Goal: Communication & Community: Answer question/provide support

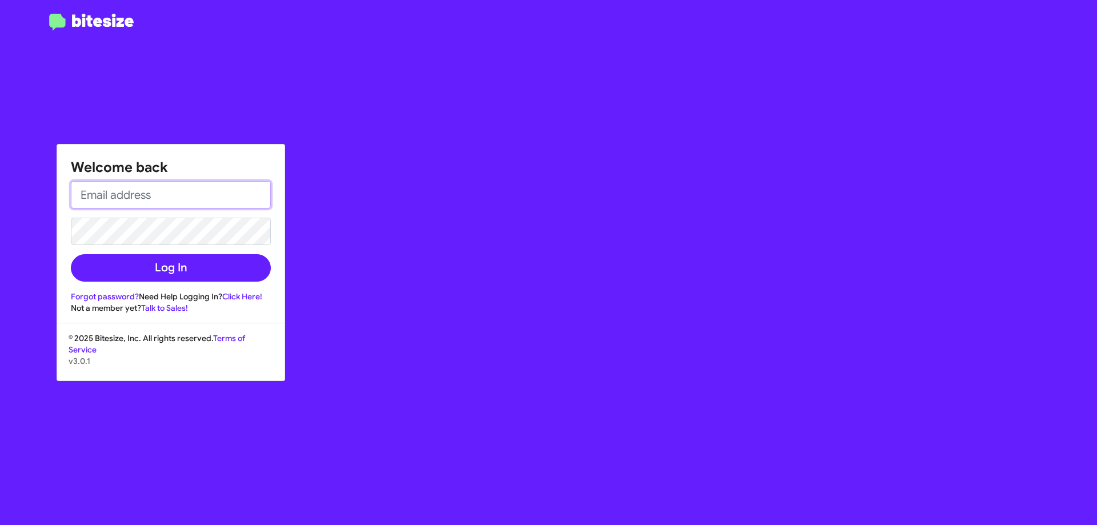
type input "[EMAIL_ADDRESS][DOMAIN_NAME]"
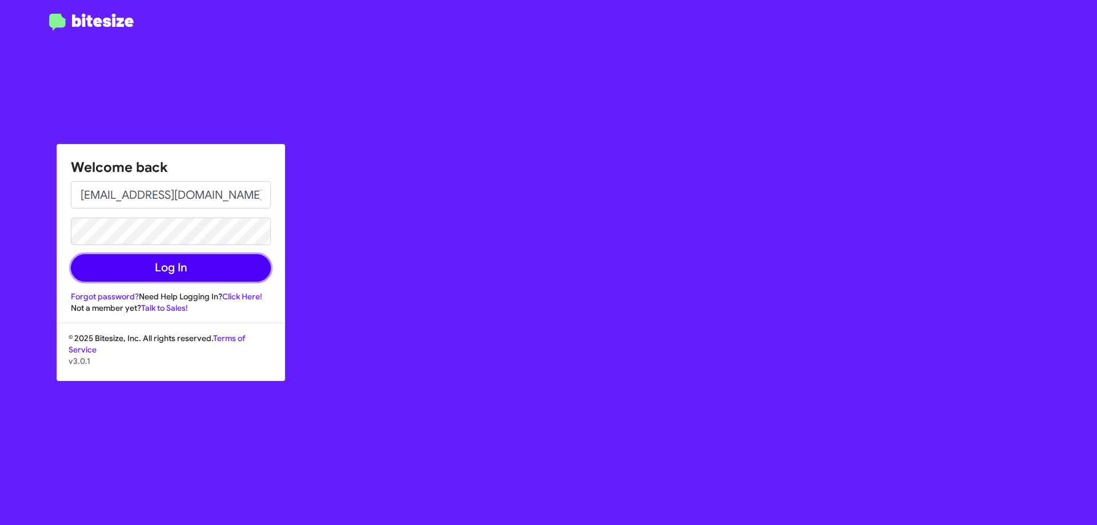
click at [145, 271] on button "Log In" at bounding box center [171, 267] width 200 height 27
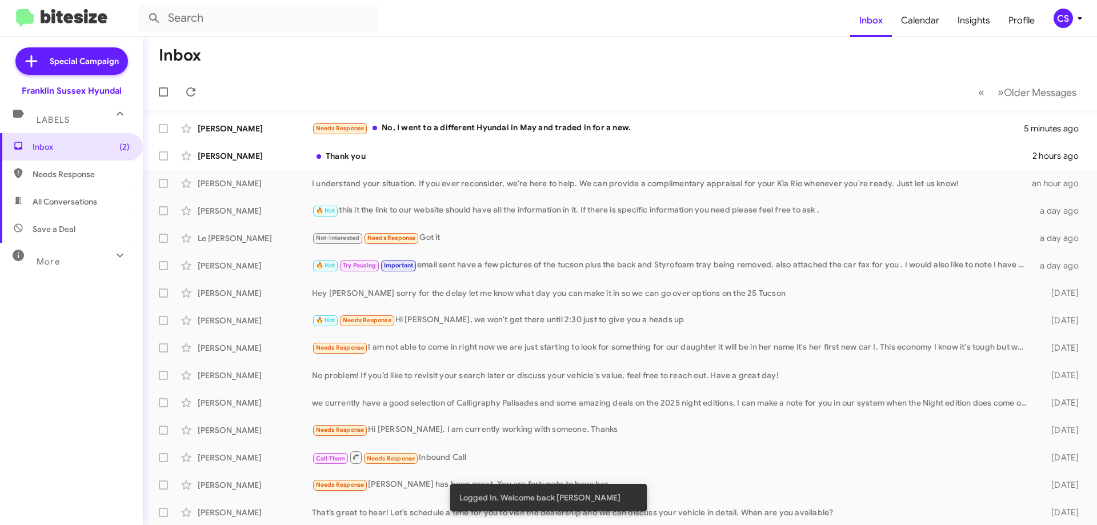
click at [443, 154] on div "Thank you" at bounding box center [672, 155] width 720 height 11
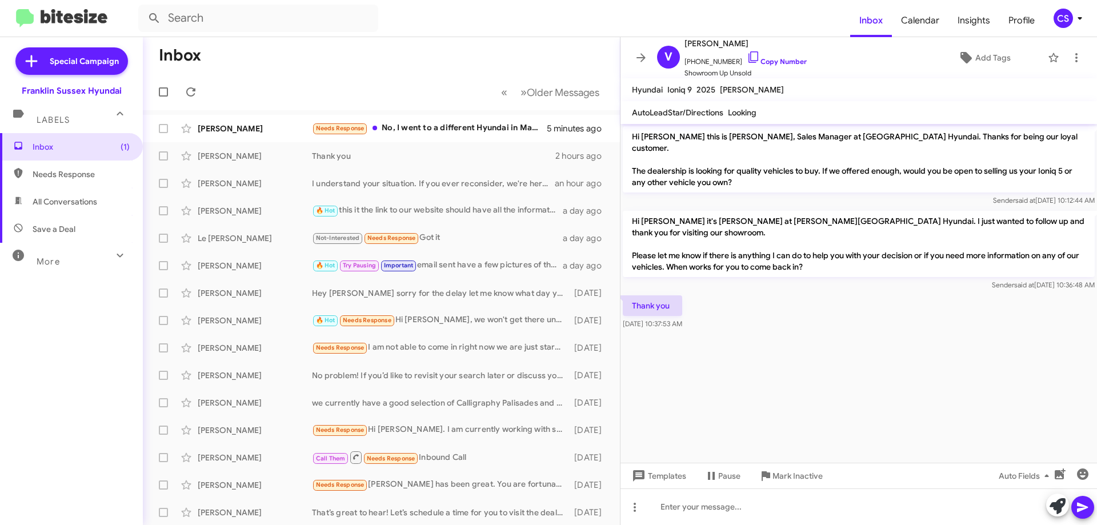
click at [413, 129] on div "Needs Response No, I went to a different Hyundai in May and traded in for a new." at bounding box center [429, 128] width 235 height 13
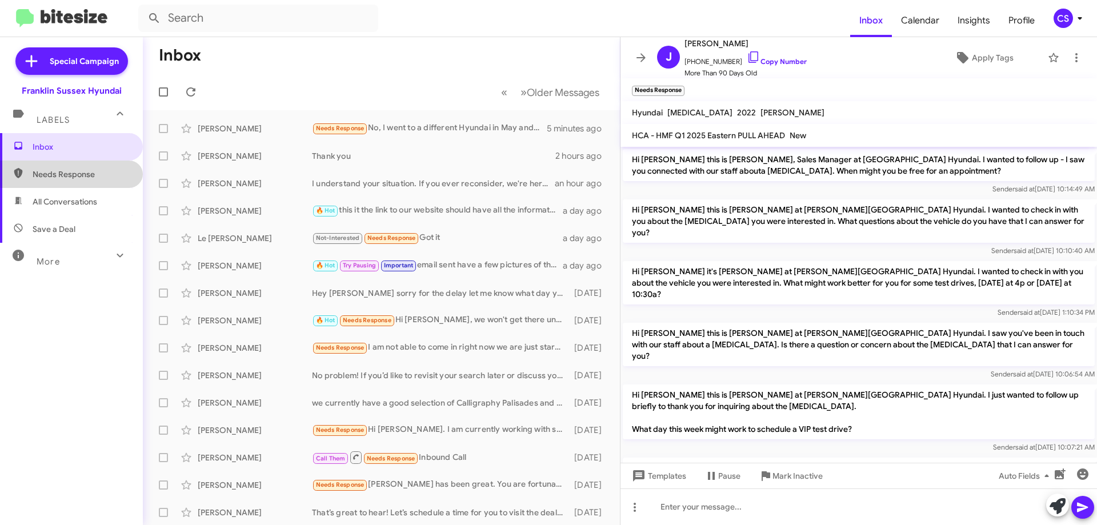
click at [87, 173] on span "Needs Response" at bounding box center [81, 174] width 97 height 11
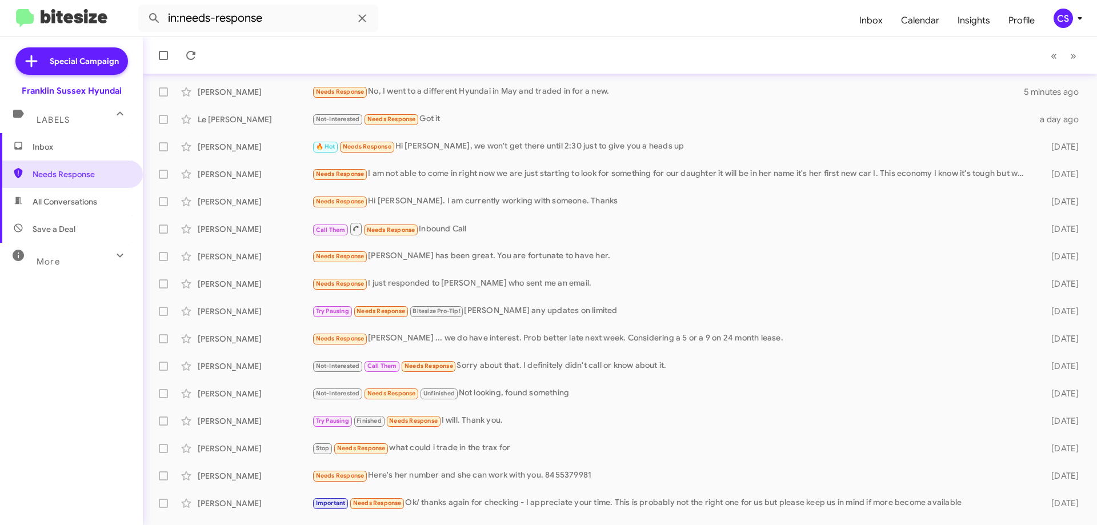
scroll to position [56, 0]
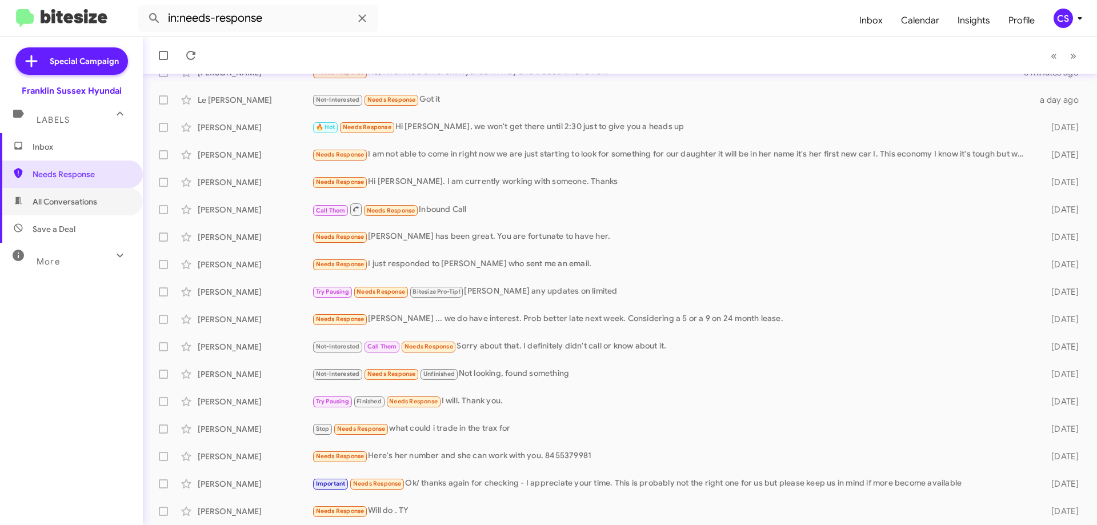
click at [89, 204] on span "All Conversations" at bounding box center [65, 201] width 65 height 11
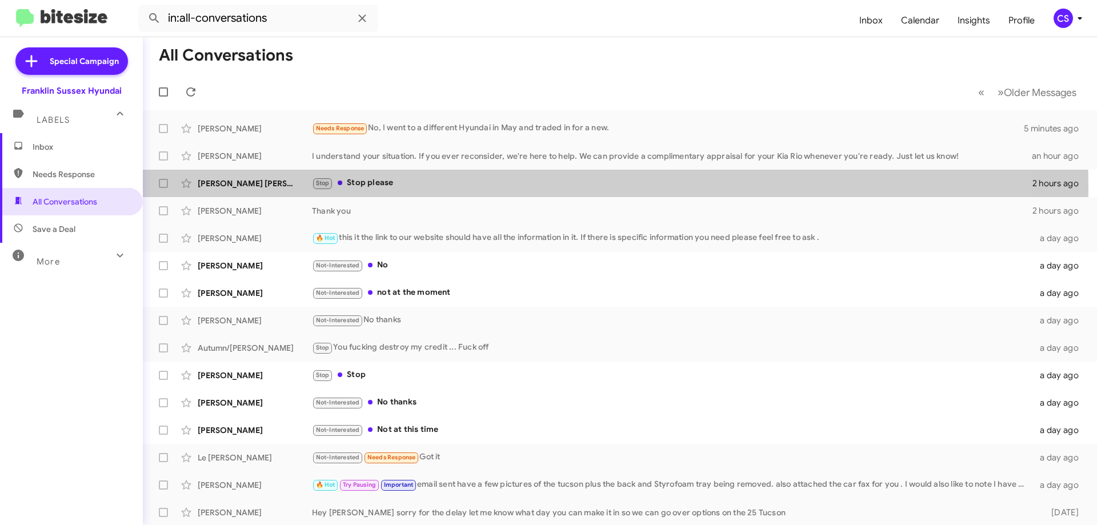
click at [479, 188] on div "Stop Stop please" at bounding box center [672, 183] width 720 height 13
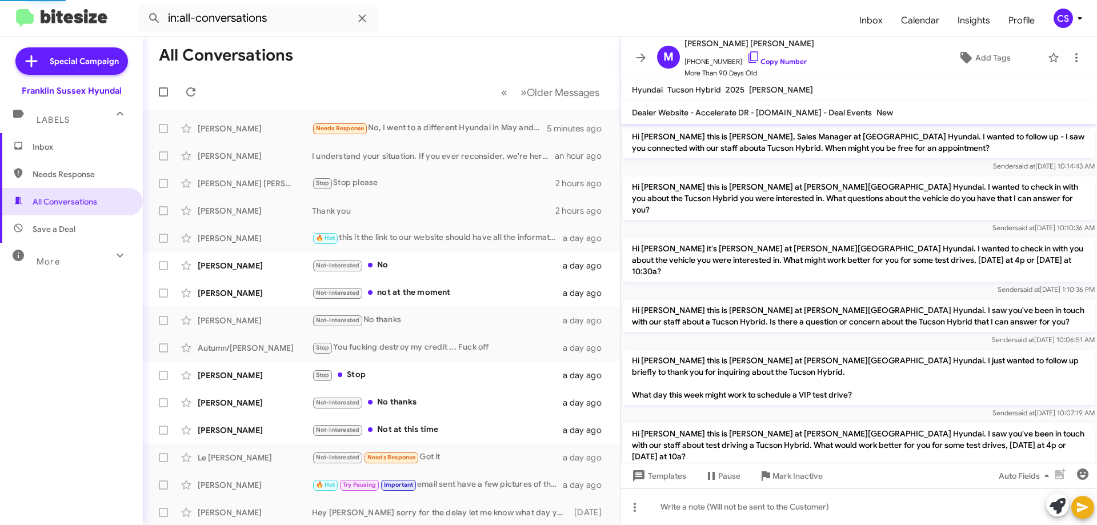
scroll to position [45, 0]
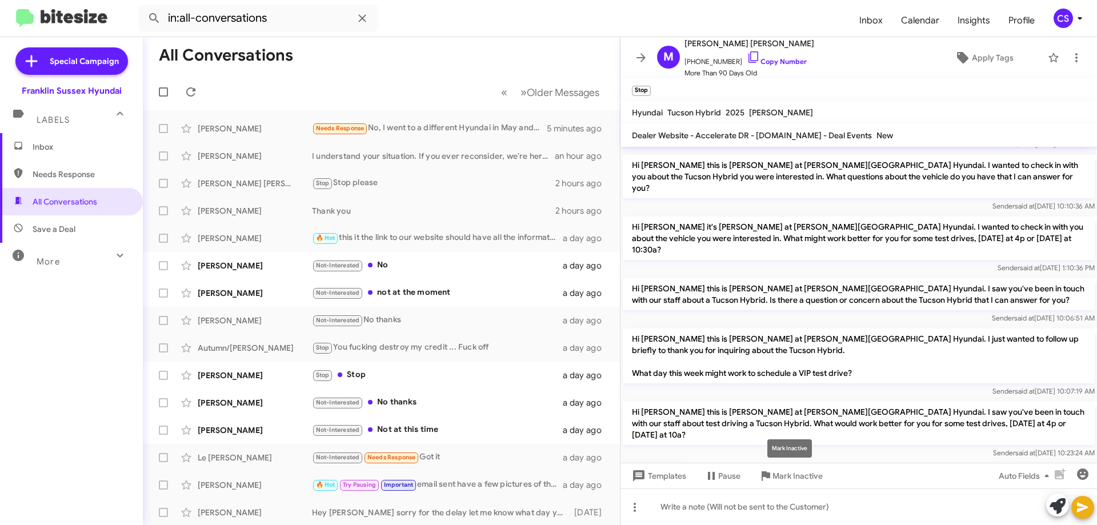
click at [795, 471] on span "Mark Inactive" at bounding box center [797, 476] width 50 height 21
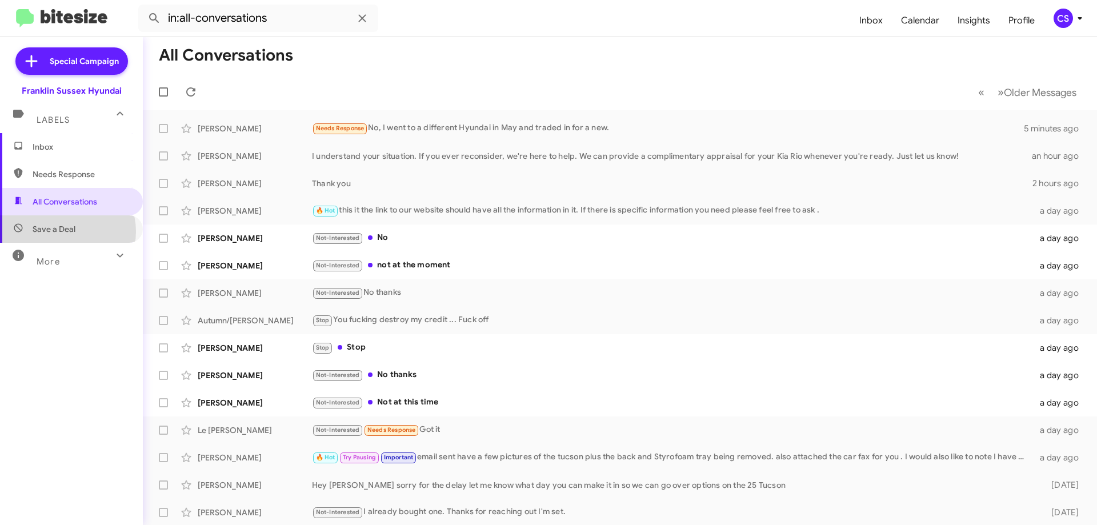
click at [66, 231] on span "Save a Deal" at bounding box center [54, 228] width 43 height 11
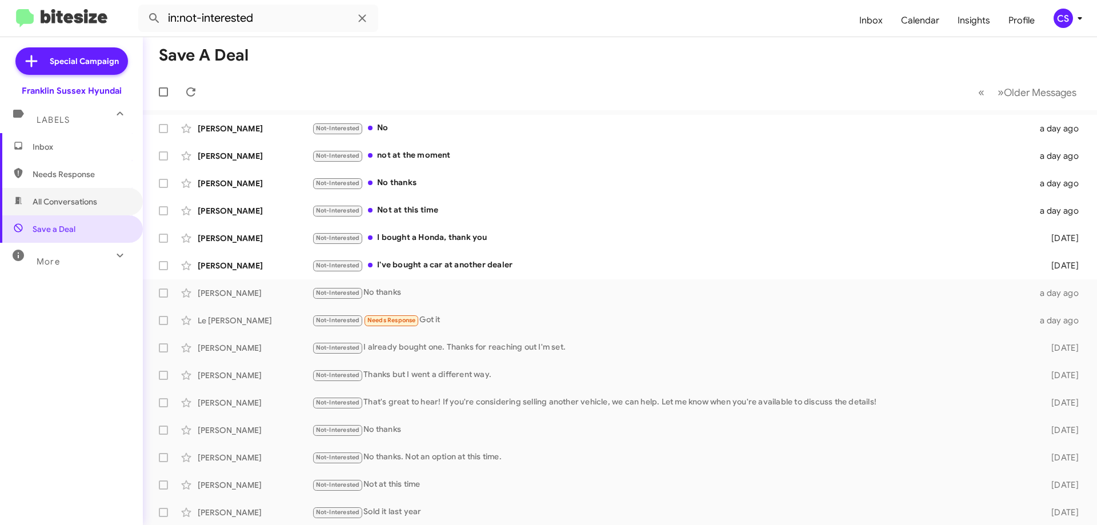
click at [70, 207] on span "All Conversations" at bounding box center [65, 201] width 65 height 11
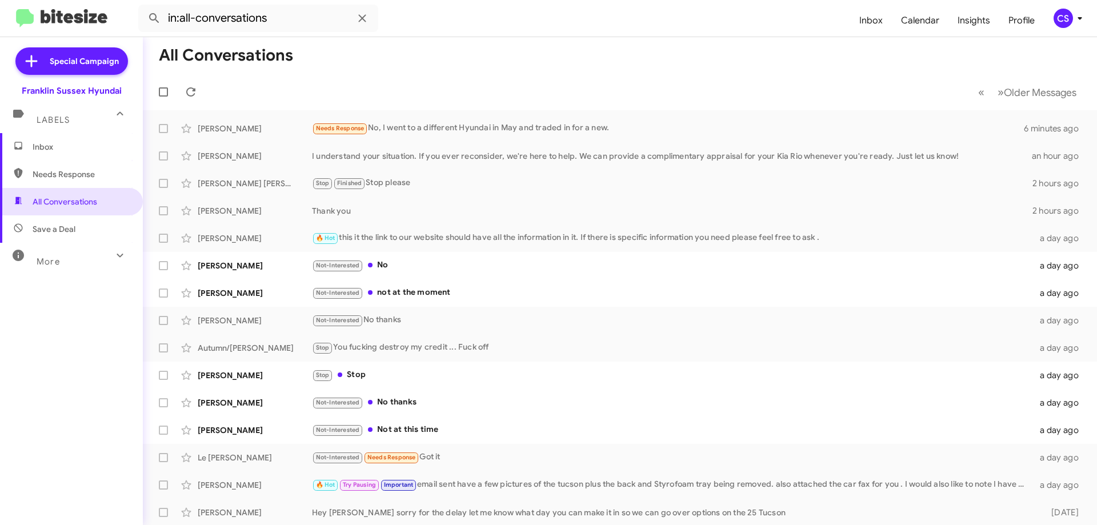
click at [459, 184] on div "Stop Finished Stop please" at bounding box center [672, 183] width 720 height 13
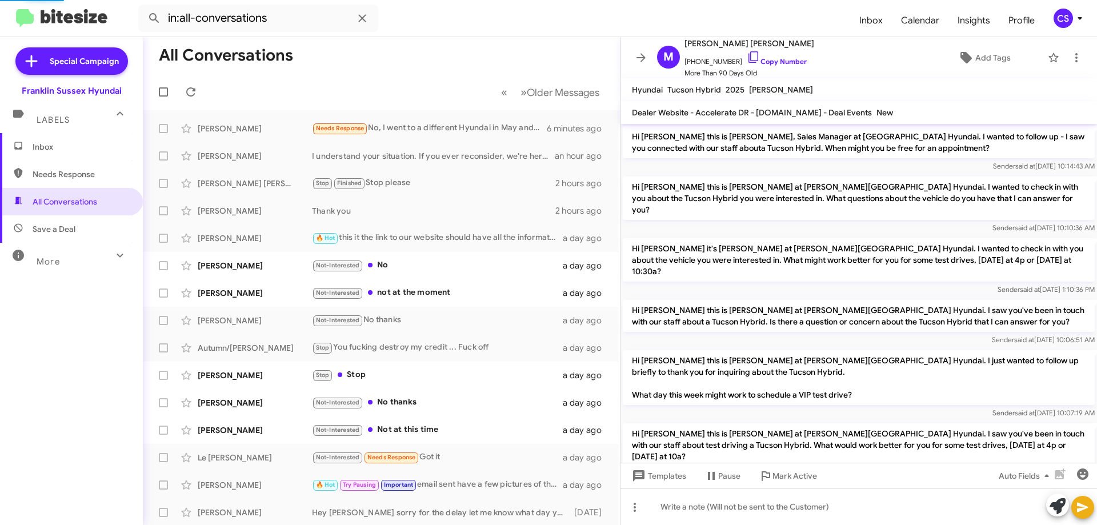
scroll to position [117, 0]
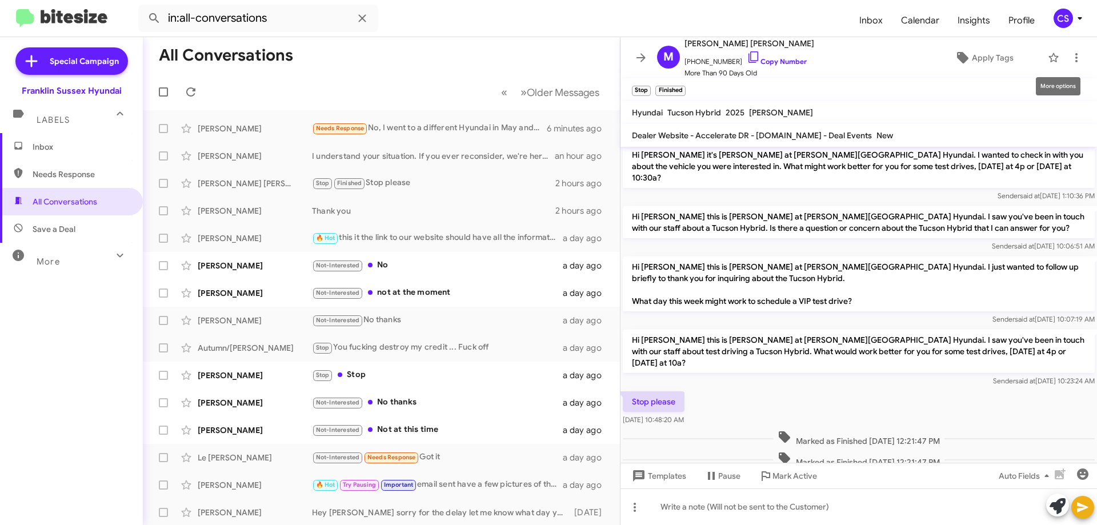
click at [1072, 53] on icon at bounding box center [1077, 58] width 14 height 14
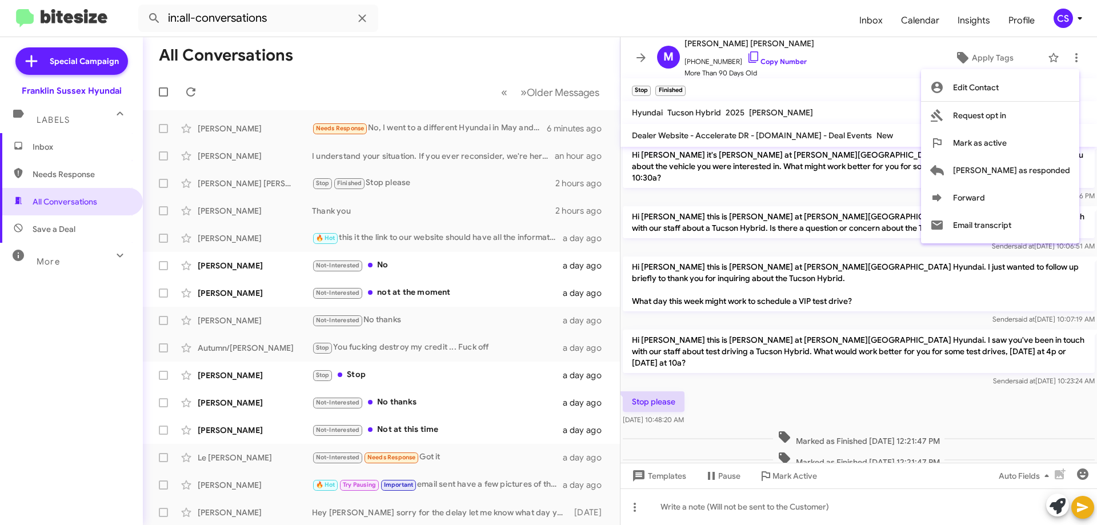
click at [1072, 53] on div at bounding box center [548, 262] width 1097 height 525
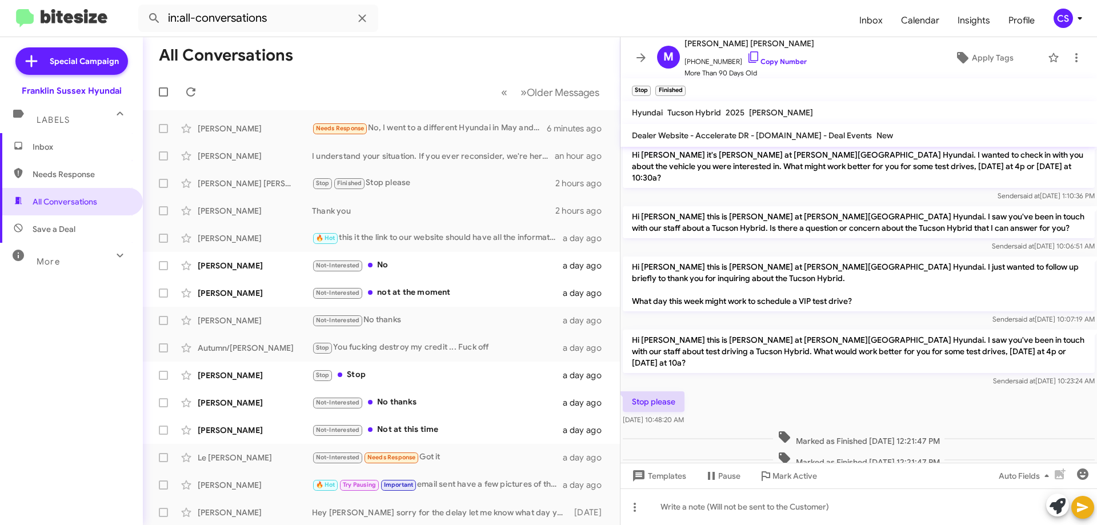
click at [441, 267] on div "Not-Interested No" at bounding box center [437, 265] width 251 height 13
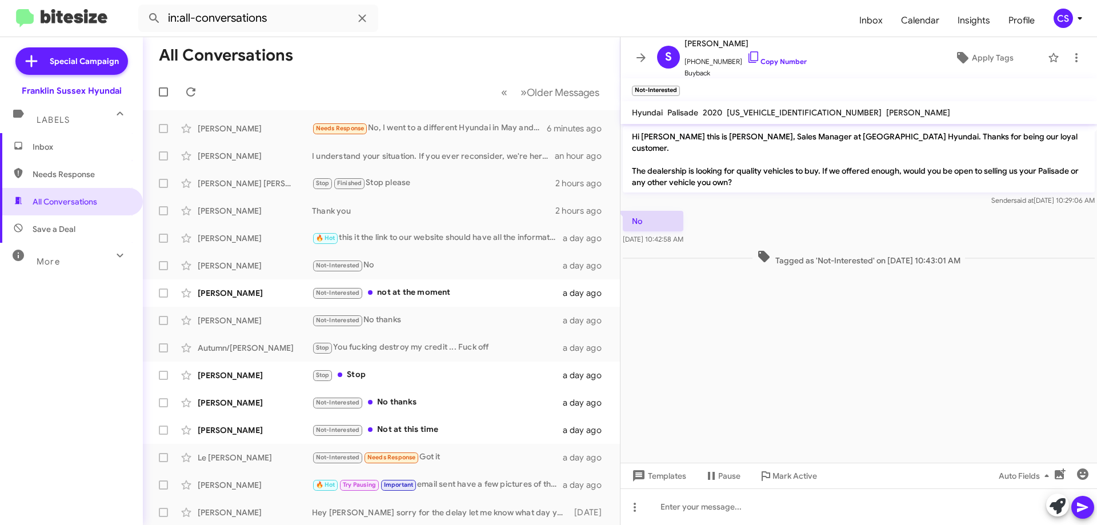
click at [470, 291] on div "Not-Interested not at the moment" at bounding box center [437, 292] width 251 height 13
click at [413, 370] on div "Stop Stop" at bounding box center [437, 375] width 251 height 13
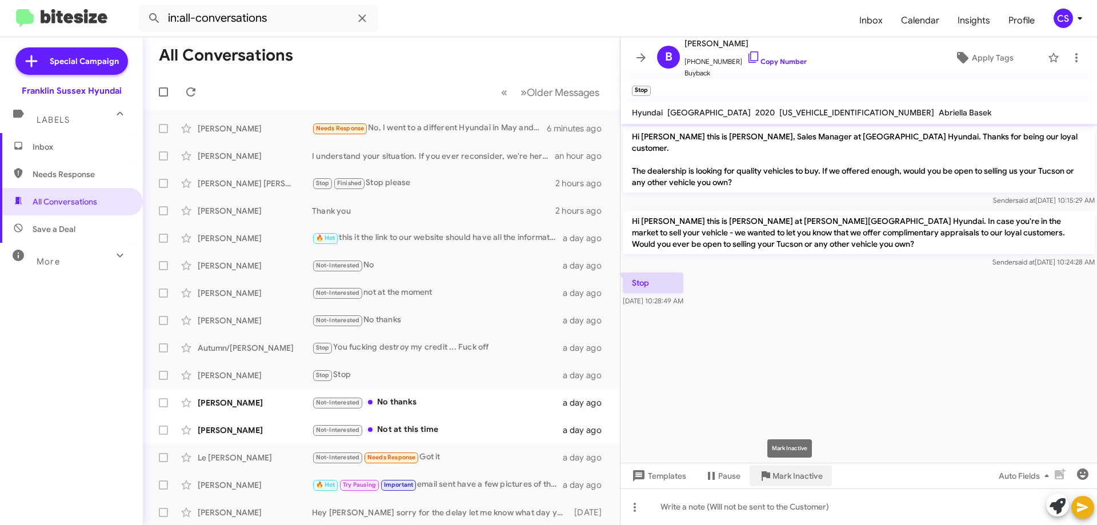
click at [790, 478] on span "Mark Inactive" at bounding box center [797, 476] width 50 height 21
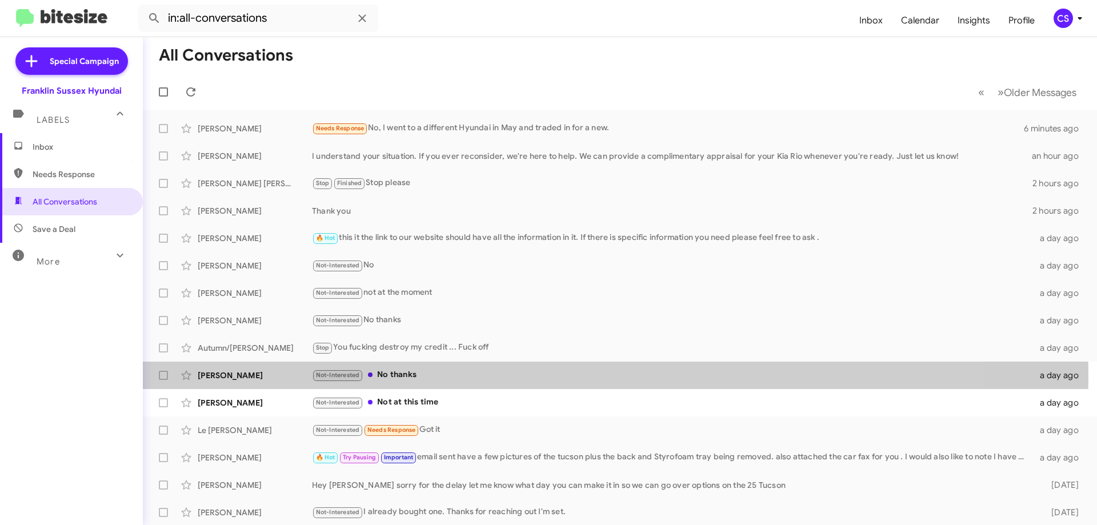
click at [455, 377] on div "Not-Interested No thanks" at bounding box center [672, 375] width 721 height 13
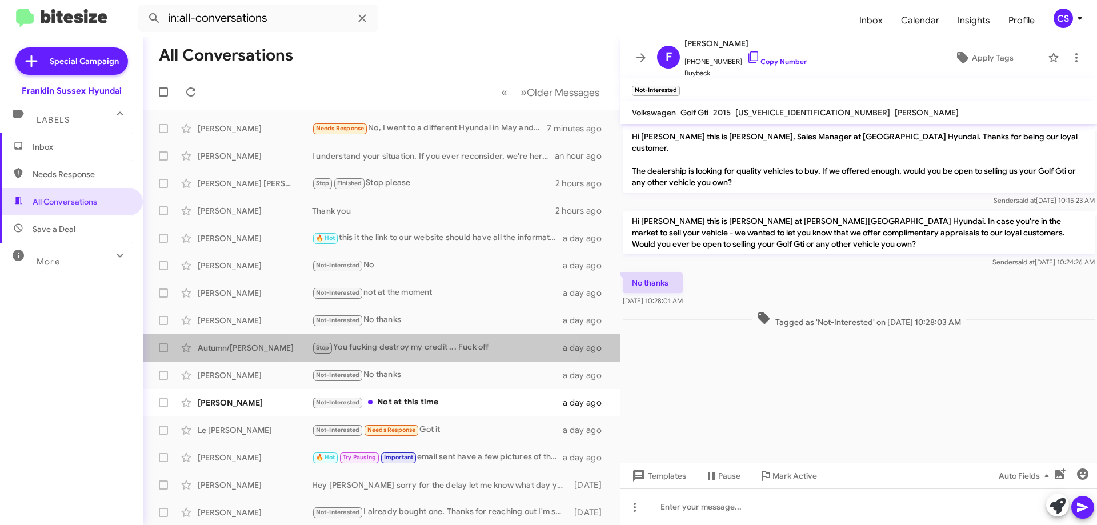
click at [425, 350] on div "Stop You fucking destroy my credit ... Fuck off" at bounding box center [437, 347] width 251 height 13
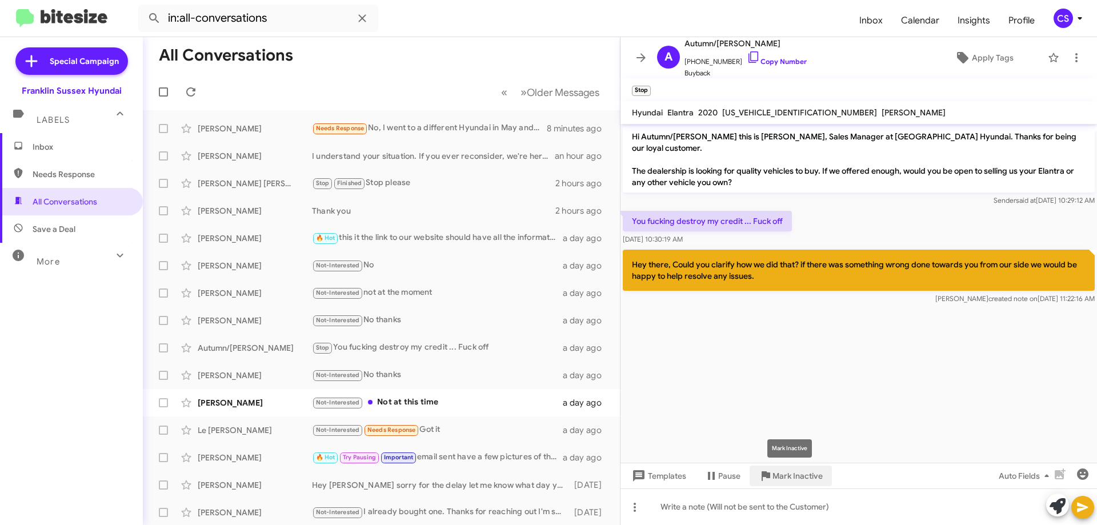
click at [802, 475] on span "Mark Inactive" at bounding box center [797, 476] width 50 height 21
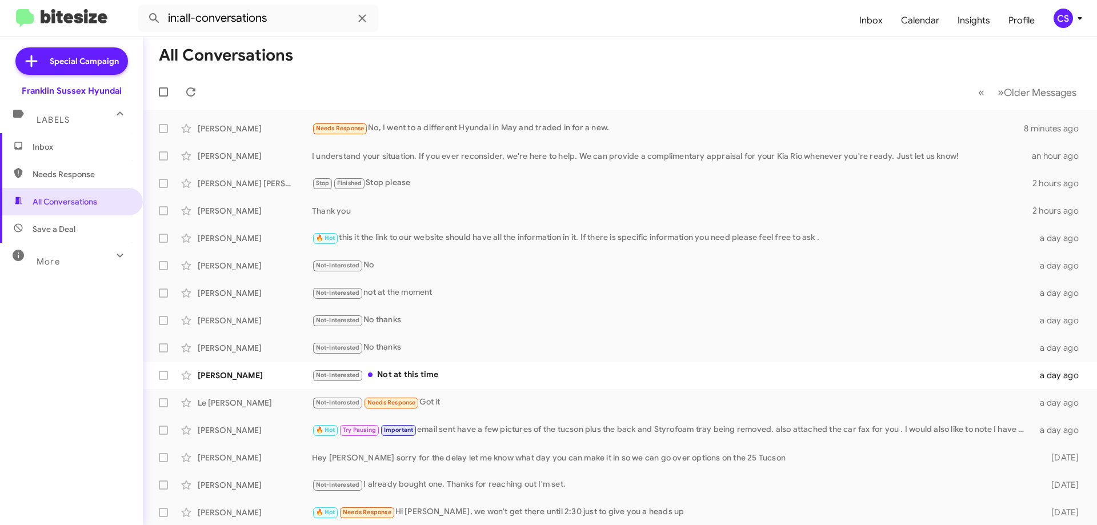
click at [485, 371] on div "Not-Interested Not at this time" at bounding box center [672, 375] width 721 height 13
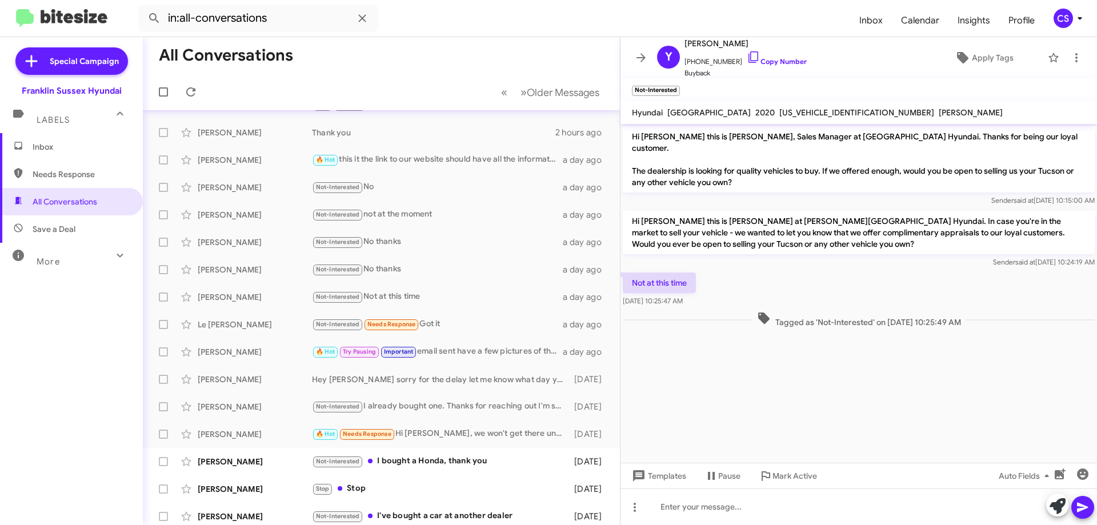
scroll to position [83, 0]
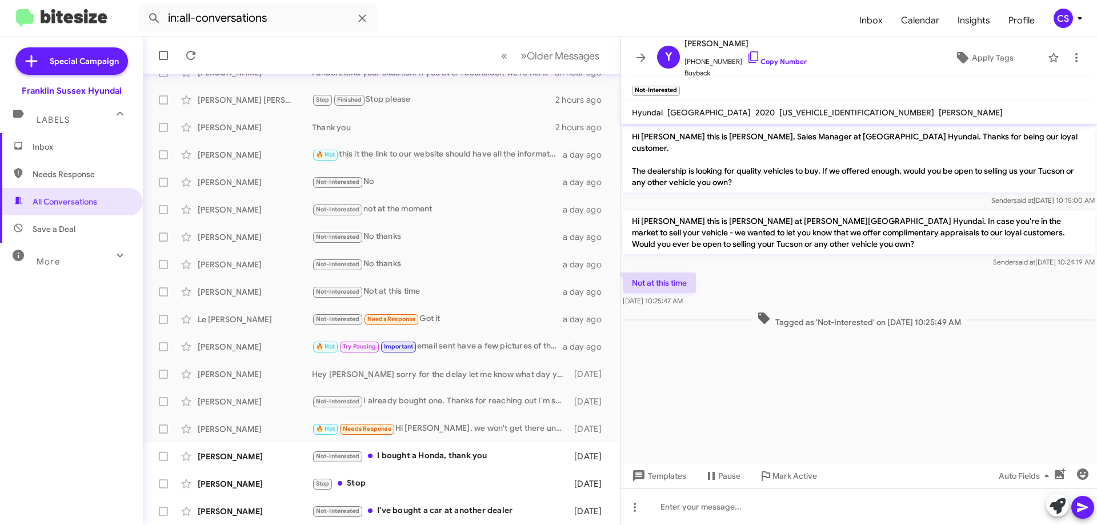
click at [455, 455] on div "Not-Interested I bought a Honda, thank you" at bounding box center [440, 456] width 257 height 13
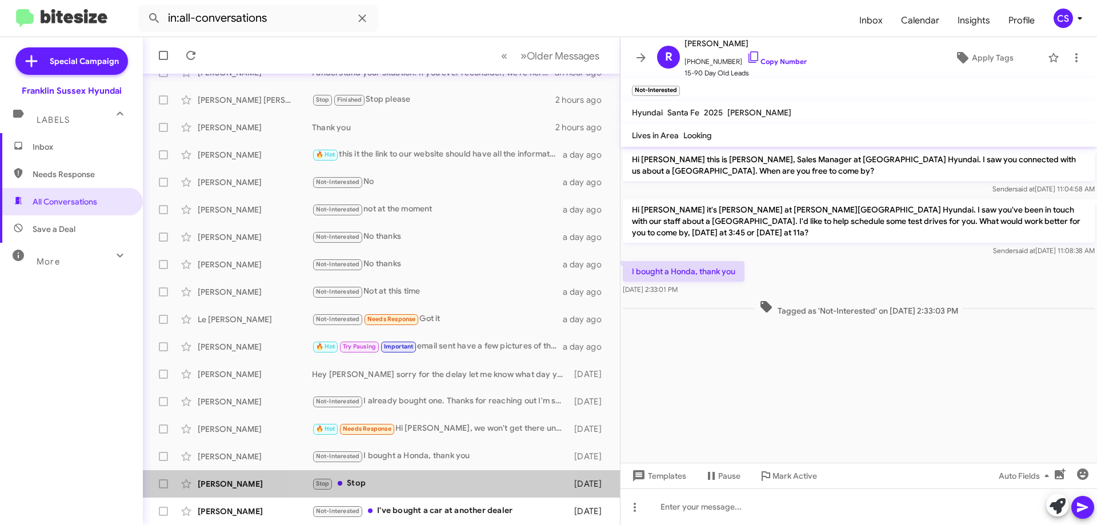
click at [435, 481] on div "Stop Stop" at bounding box center [440, 483] width 257 height 13
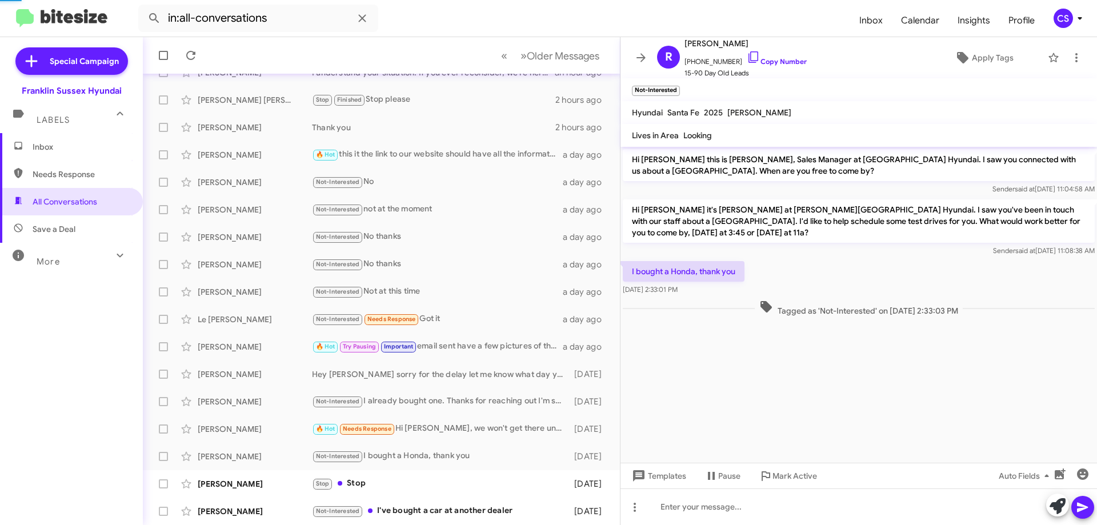
scroll to position [71, 0]
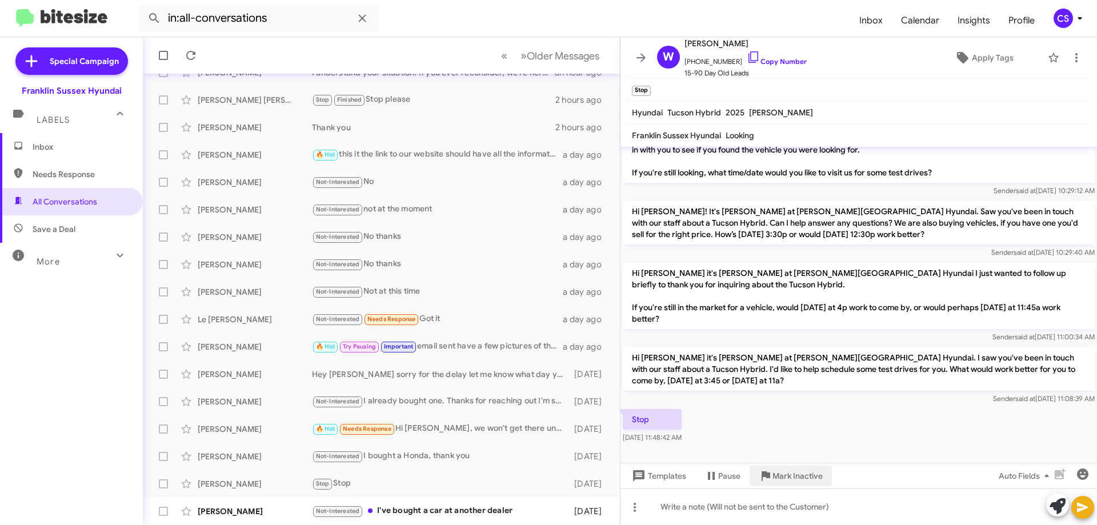
click at [778, 478] on span "Mark Inactive" at bounding box center [797, 476] width 50 height 21
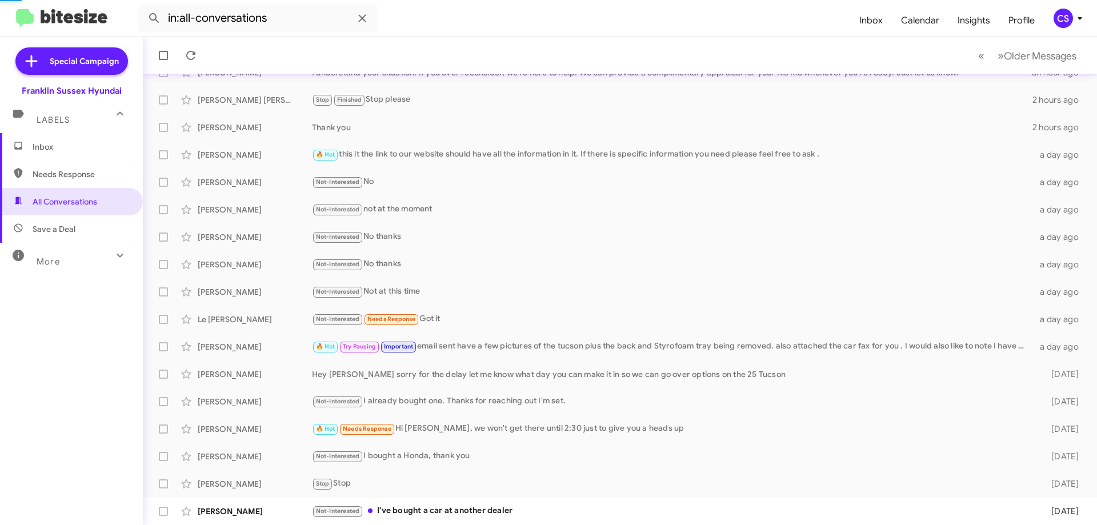
scroll to position [56, 0]
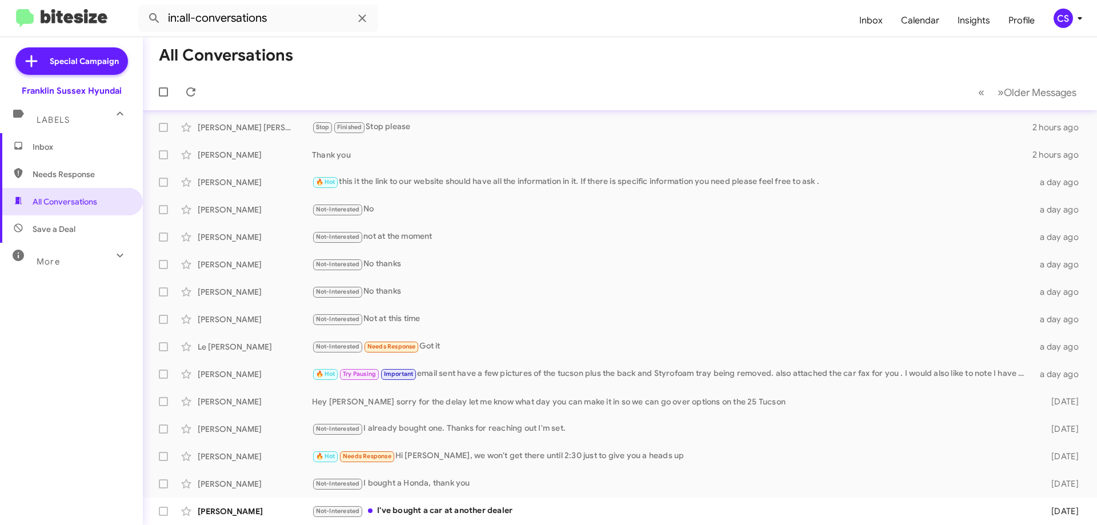
click at [461, 512] on div "Not-Interested I've bought a car at another dealer" at bounding box center [672, 510] width 721 height 13
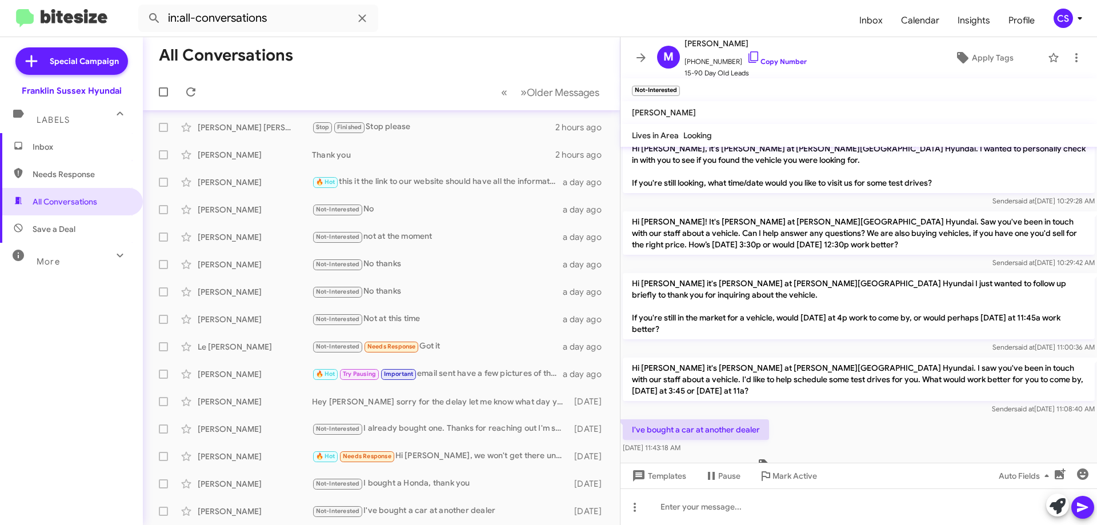
scroll to position [84, 0]
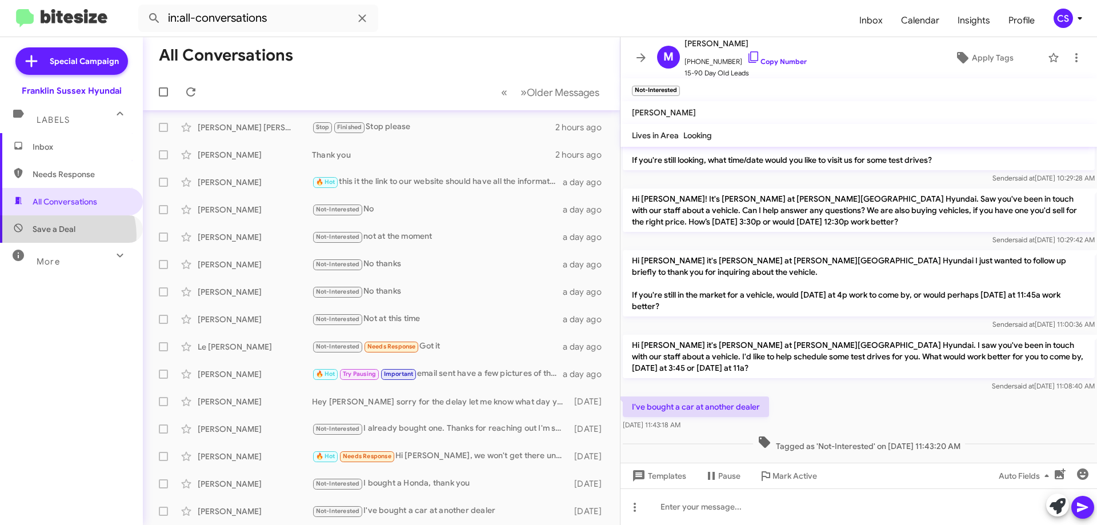
click at [57, 235] on span "Save a Deal" at bounding box center [71, 228] width 143 height 27
type input "in:not-interested"
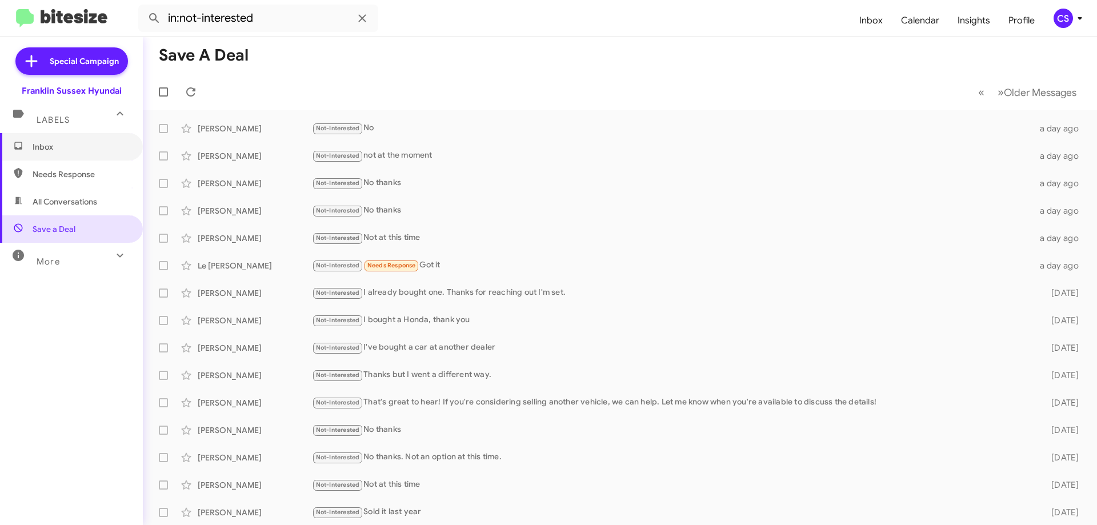
click at [53, 148] on span "Inbox" at bounding box center [81, 146] width 97 height 11
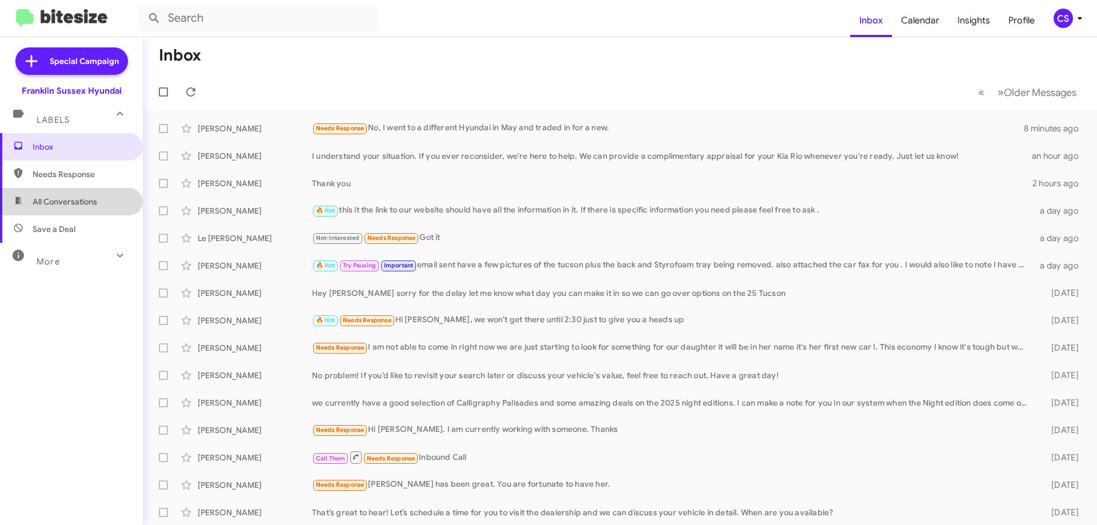
click at [74, 198] on span "All Conversations" at bounding box center [65, 201] width 65 height 11
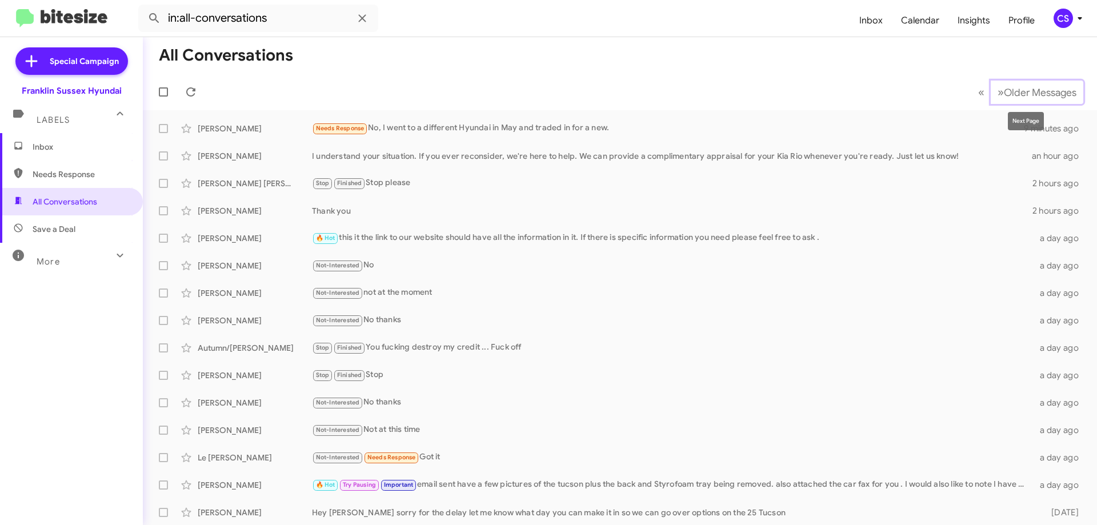
click at [998, 88] on span "»" at bounding box center [1001, 92] width 6 height 14
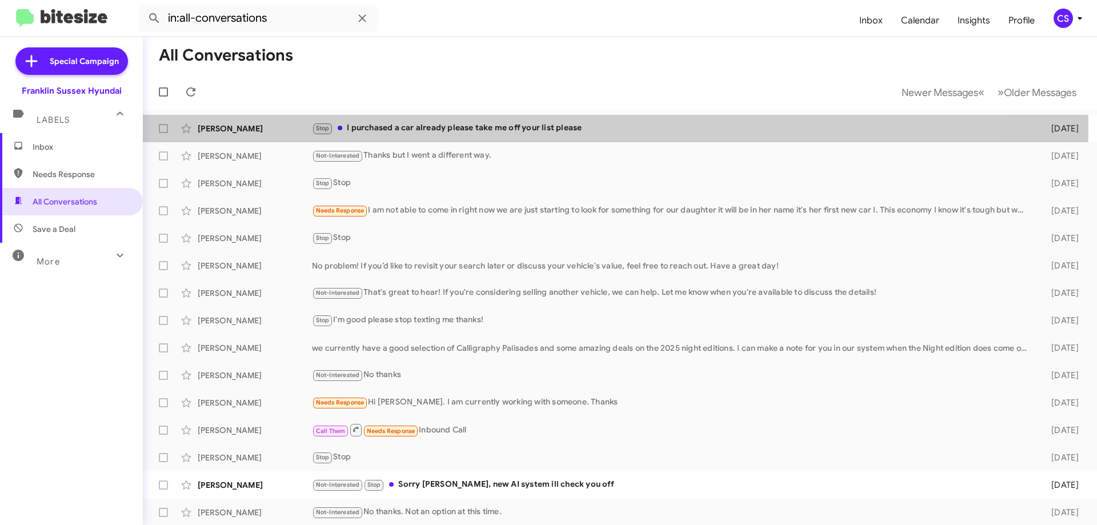
click at [465, 127] on div "Stop I purchased a car already please take me off your list please" at bounding box center [672, 128] width 721 height 13
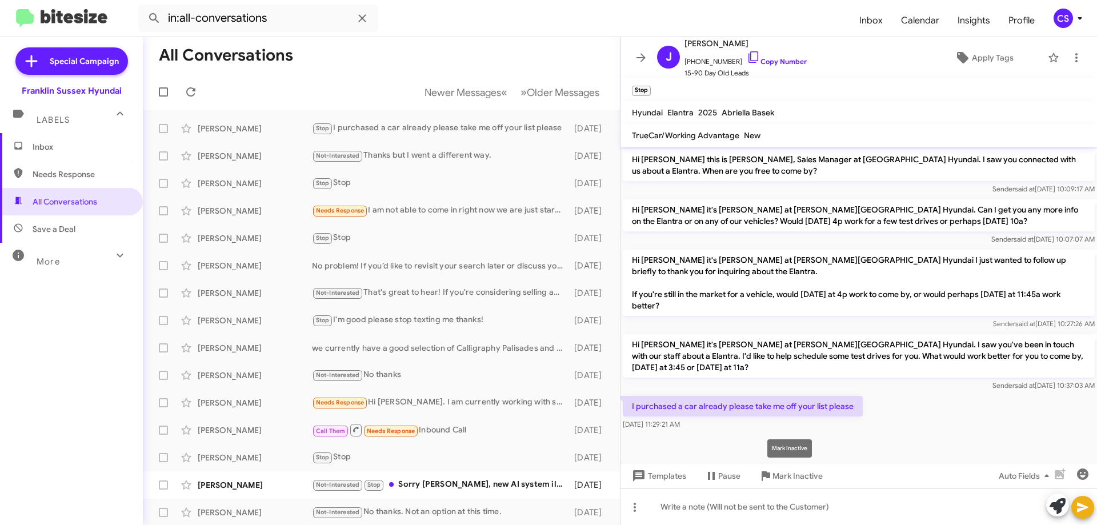
click at [808, 479] on span "Mark Inactive" at bounding box center [797, 476] width 50 height 21
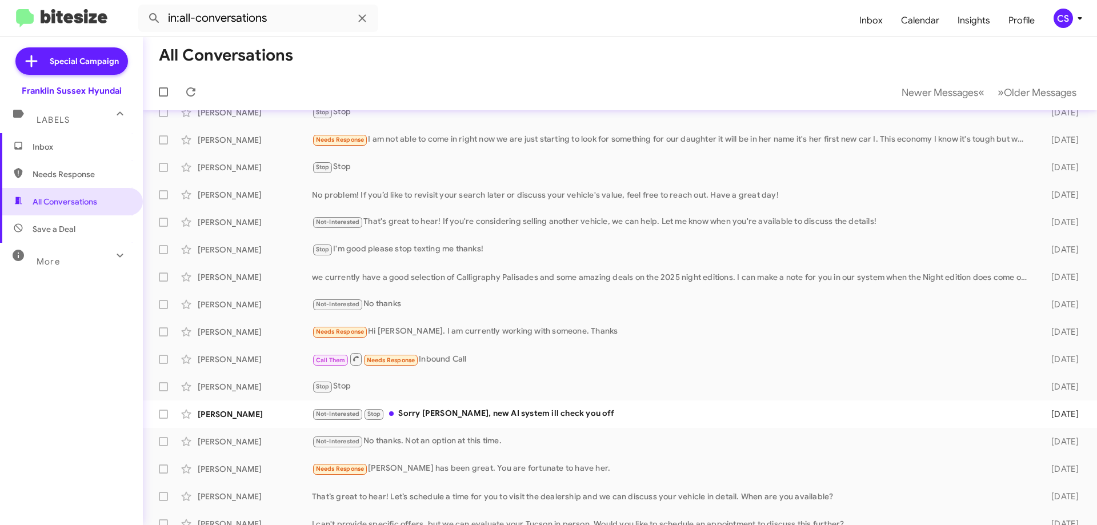
scroll to position [111, 0]
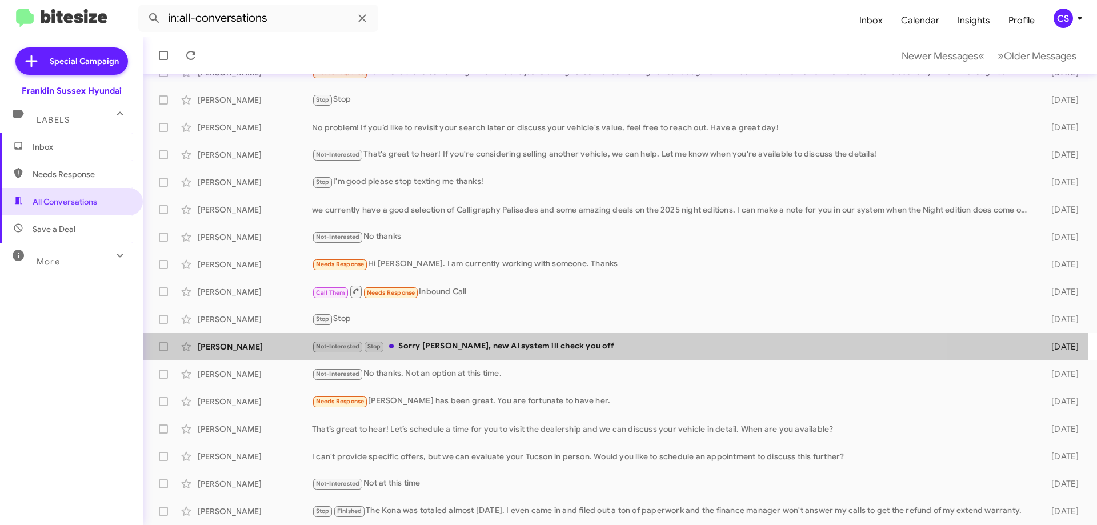
click at [510, 349] on div "Not-Interested Stop Sorry [PERSON_NAME], new AI system ill check you off" at bounding box center [672, 346] width 721 height 13
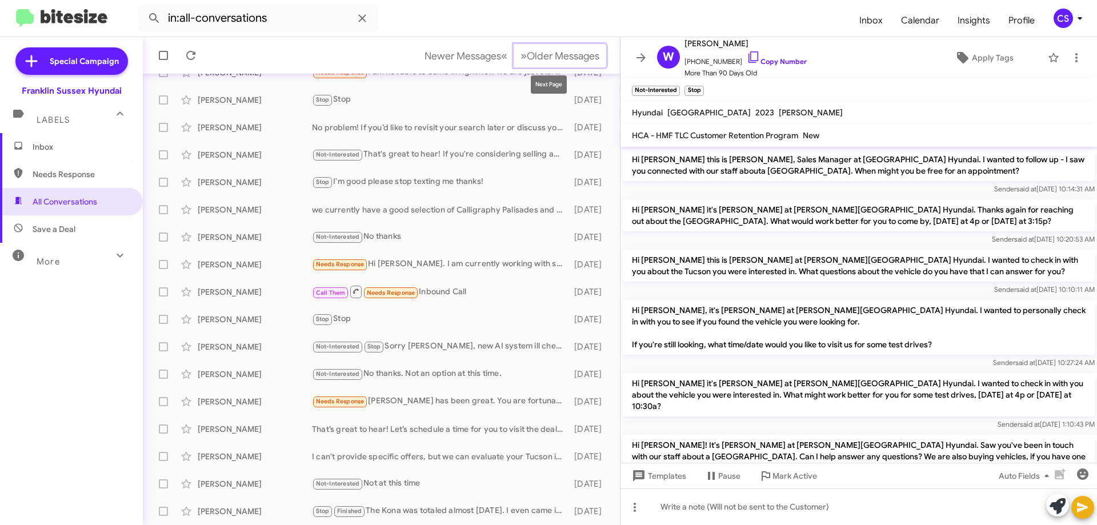
click at [567, 57] on span "Older Messages" at bounding box center [563, 56] width 73 height 13
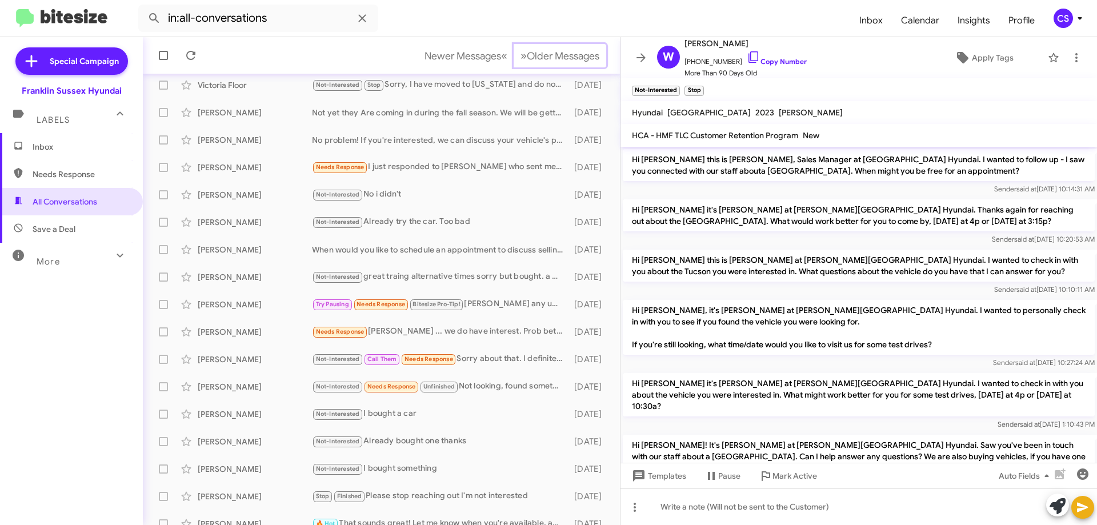
scroll to position [138, 0]
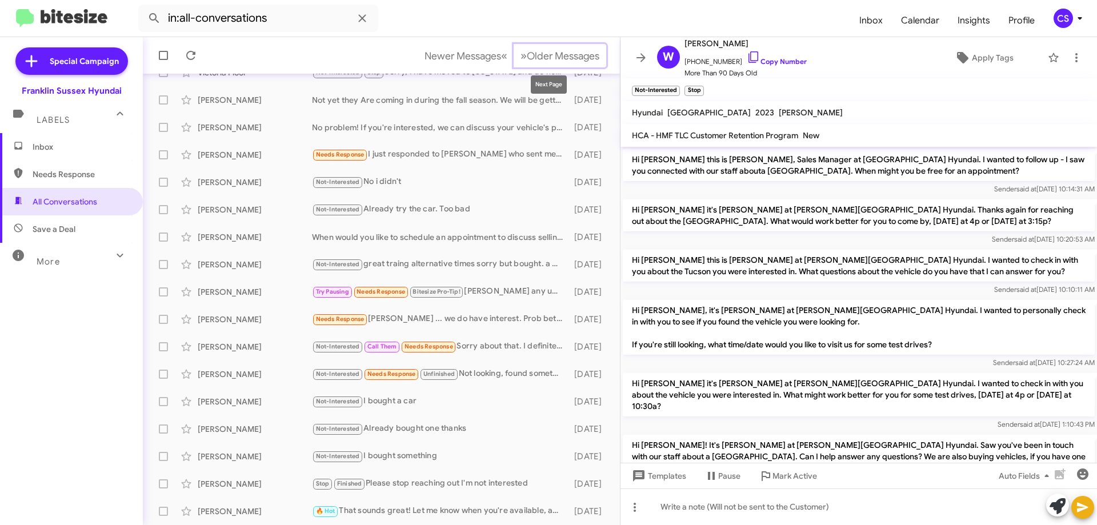
click at [544, 60] on span "Older Messages" at bounding box center [563, 56] width 73 height 13
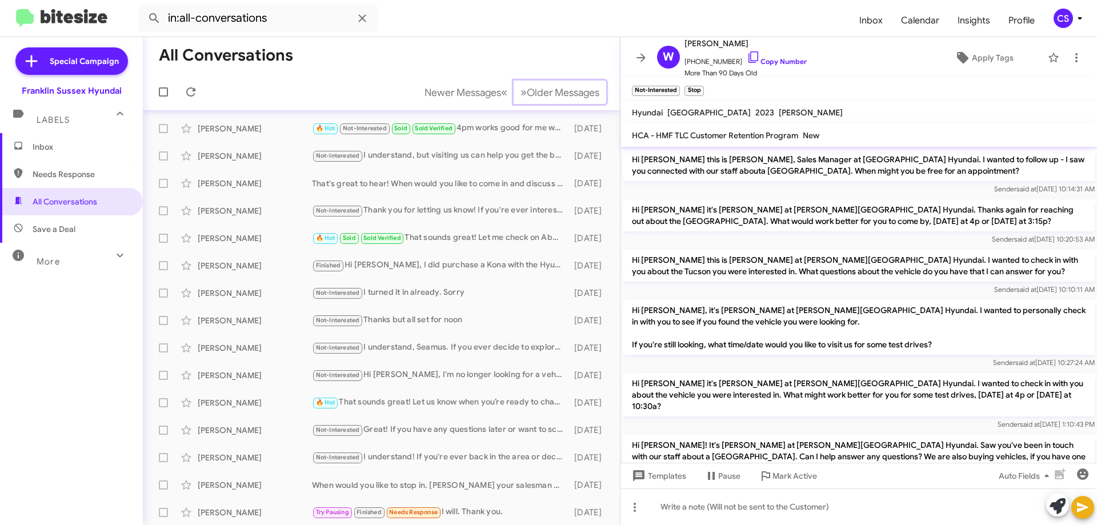
scroll to position [138, 0]
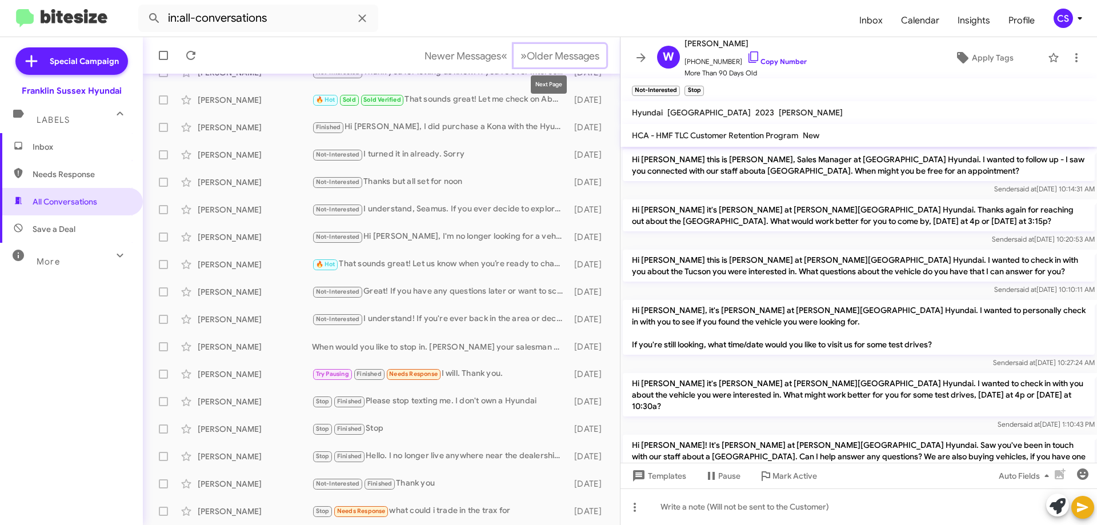
click at [538, 58] on span "Older Messages" at bounding box center [563, 56] width 73 height 13
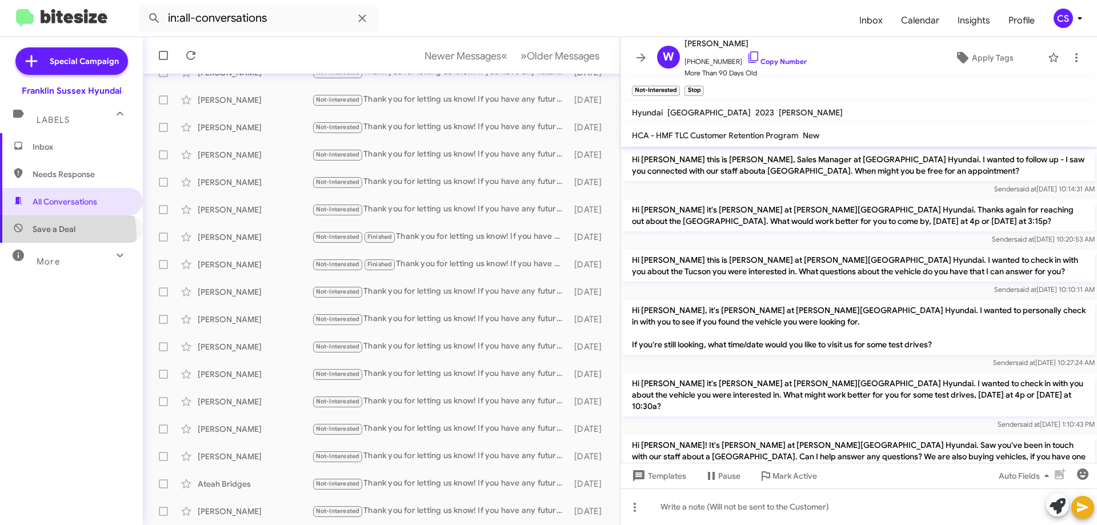
click at [58, 234] on span "Save a Deal" at bounding box center [54, 228] width 43 height 11
type input "in:not-interested"
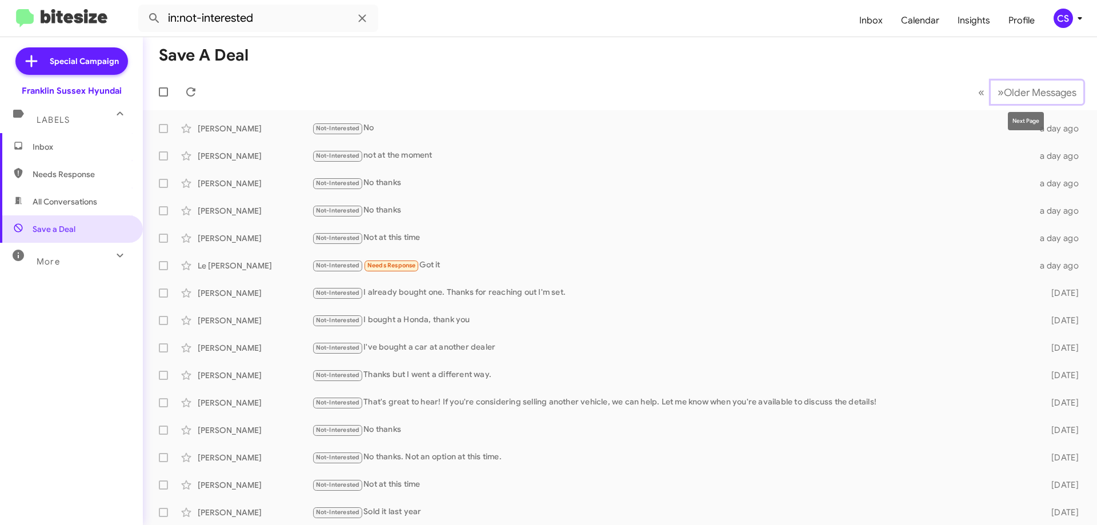
click at [1028, 90] on span "Older Messages" at bounding box center [1040, 92] width 73 height 13
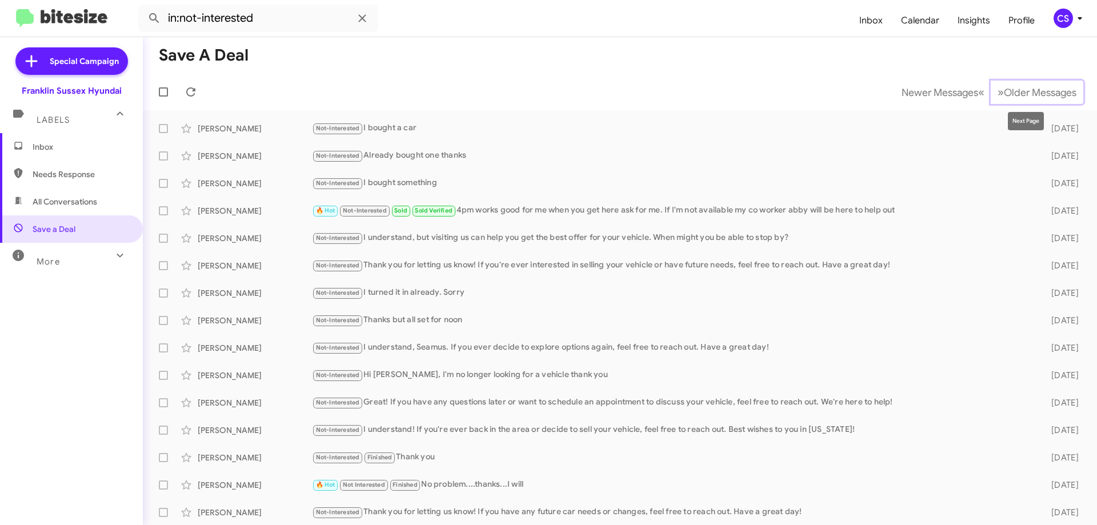
click at [1030, 93] on span "Older Messages" at bounding box center [1040, 92] width 73 height 13
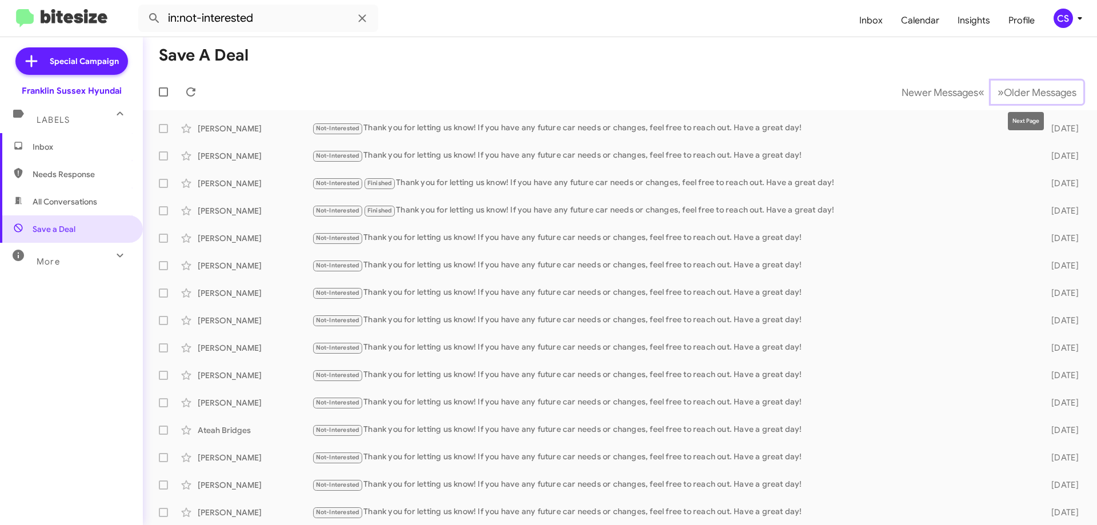
click at [1004, 95] on span "Older Messages" at bounding box center [1040, 92] width 73 height 13
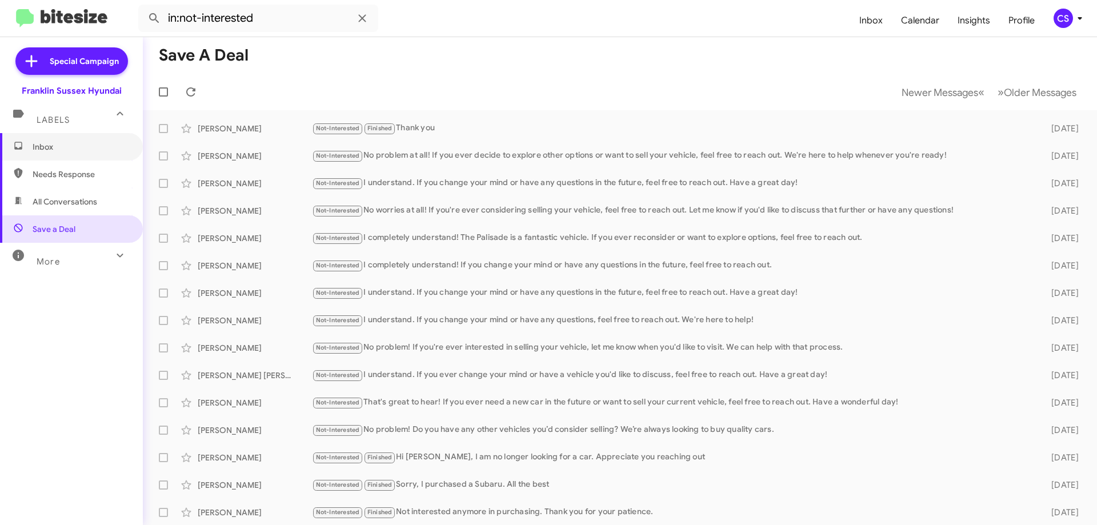
click at [69, 145] on span "Inbox" at bounding box center [81, 146] width 97 height 11
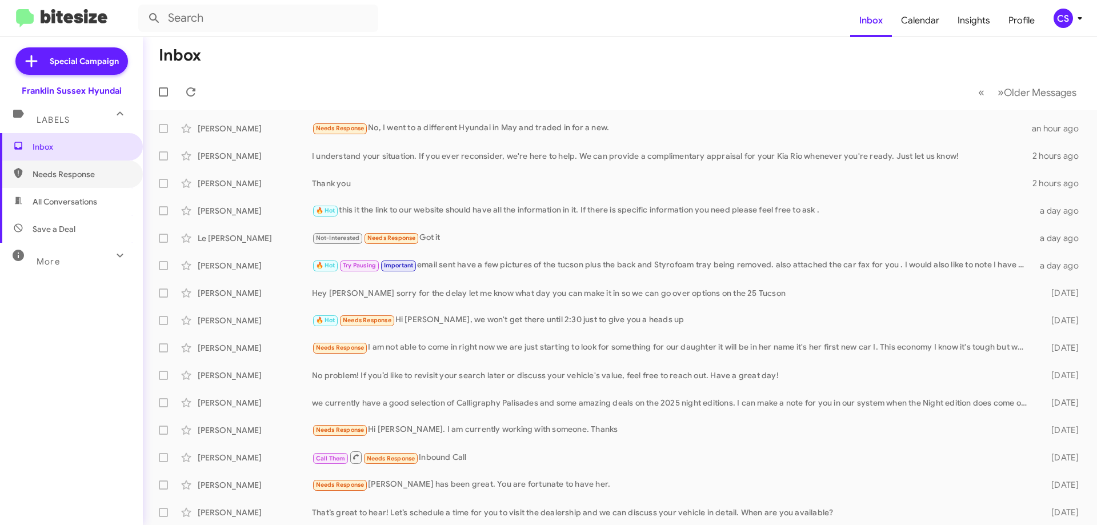
click at [66, 177] on span "Needs Response" at bounding box center [81, 174] width 97 height 11
type input "in:needs-response"
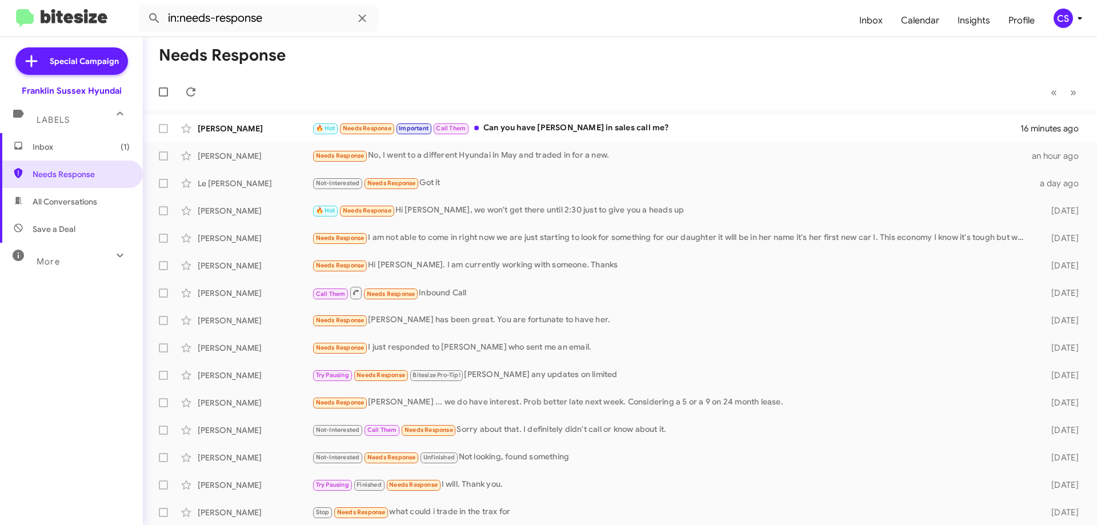
click at [551, 127] on div "🔥 Hot Needs Response Important Call Them Can you have [PERSON_NAME] in sales ca…" at bounding box center [666, 128] width 708 height 13
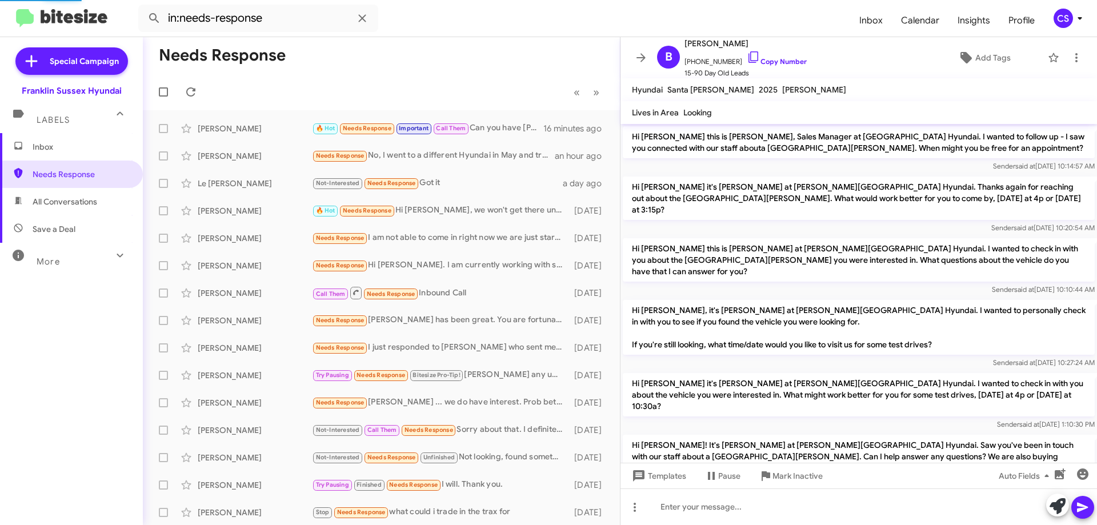
scroll to position [622, 0]
